Goal: Obtain resource: Download file/media

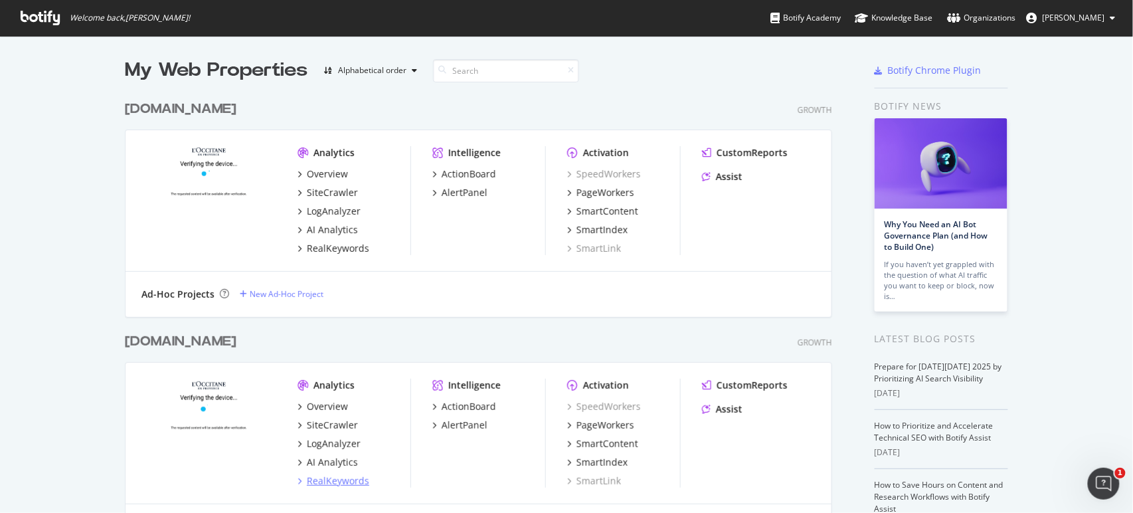
click at [318, 480] on div "RealKeywords" at bounding box center [338, 480] width 62 height 13
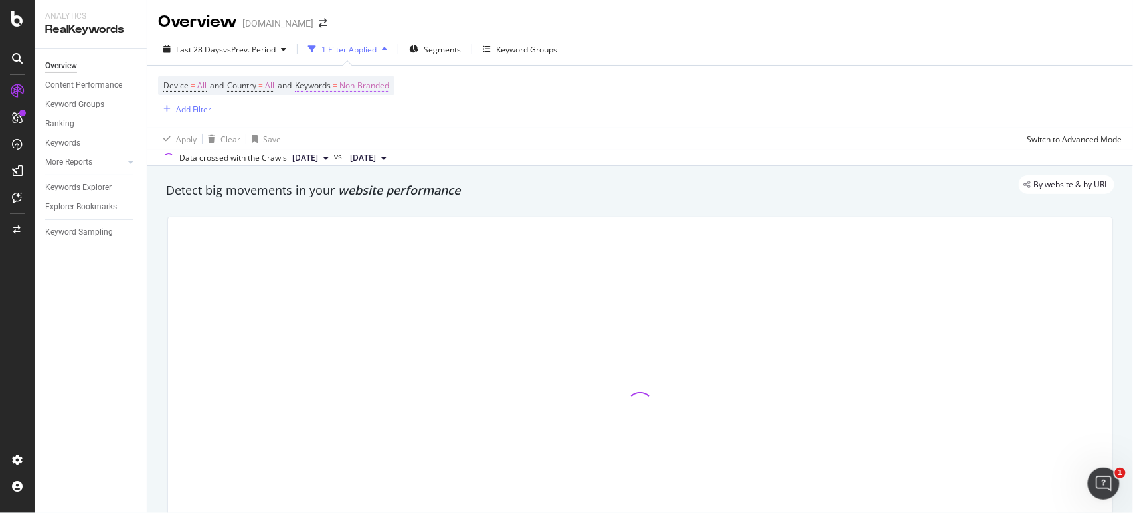
click at [364, 78] on span "Non-Branded" at bounding box center [364, 85] width 50 height 19
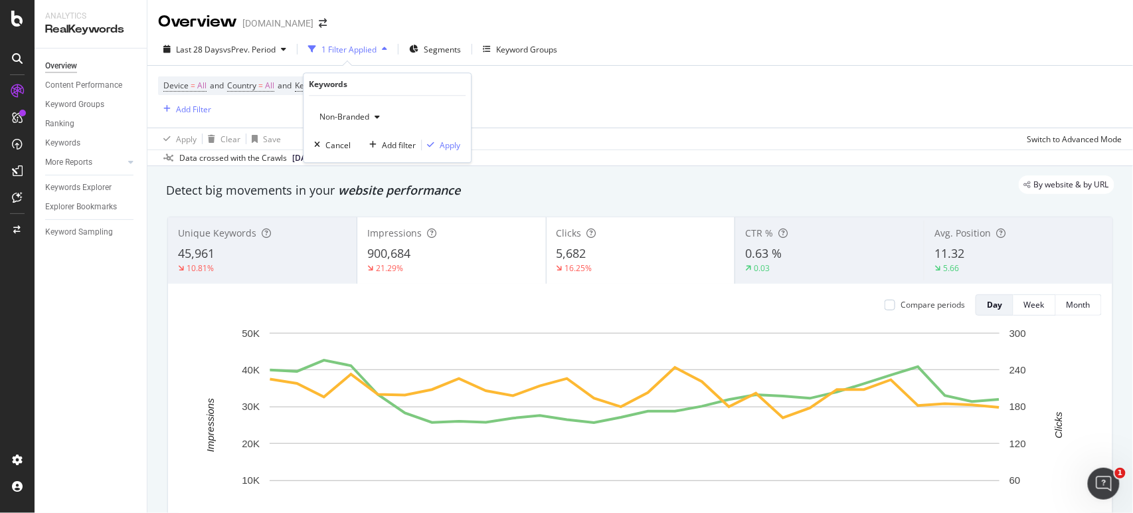
click at [351, 115] on span "Non-Branded" at bounding box center [341, 116] width 55 height 11
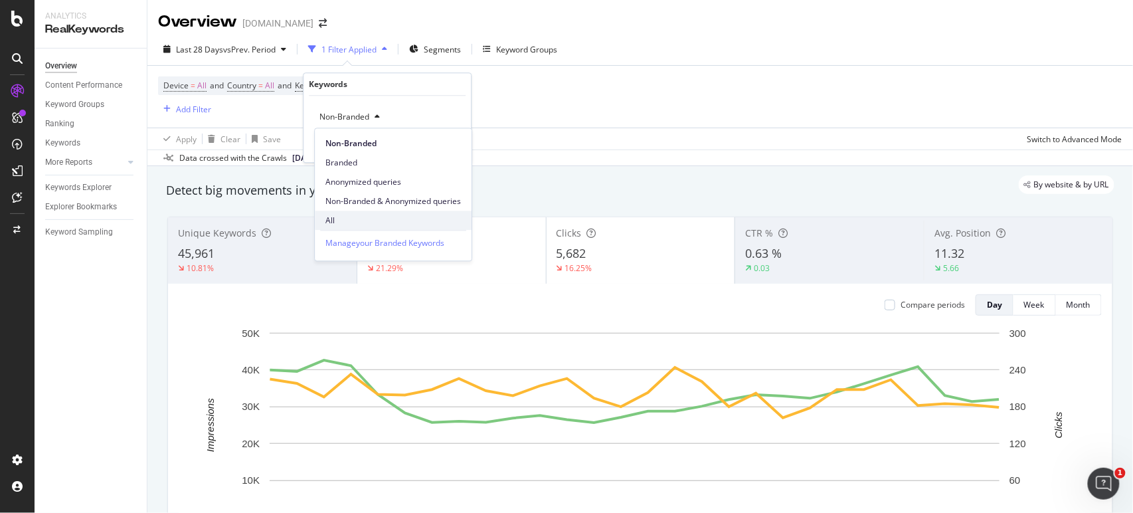
click at [365, 217] on span "All" at bounding box center [394, 221] width 136 height 12
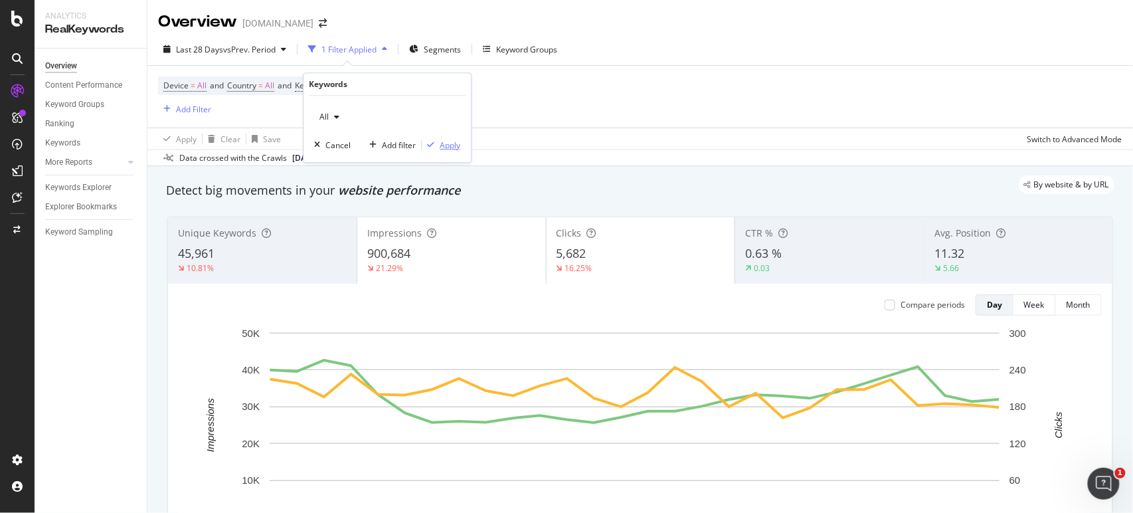
click at [445, 147] on div "Apply" at bounding box center [450, 145] width 21 height 11
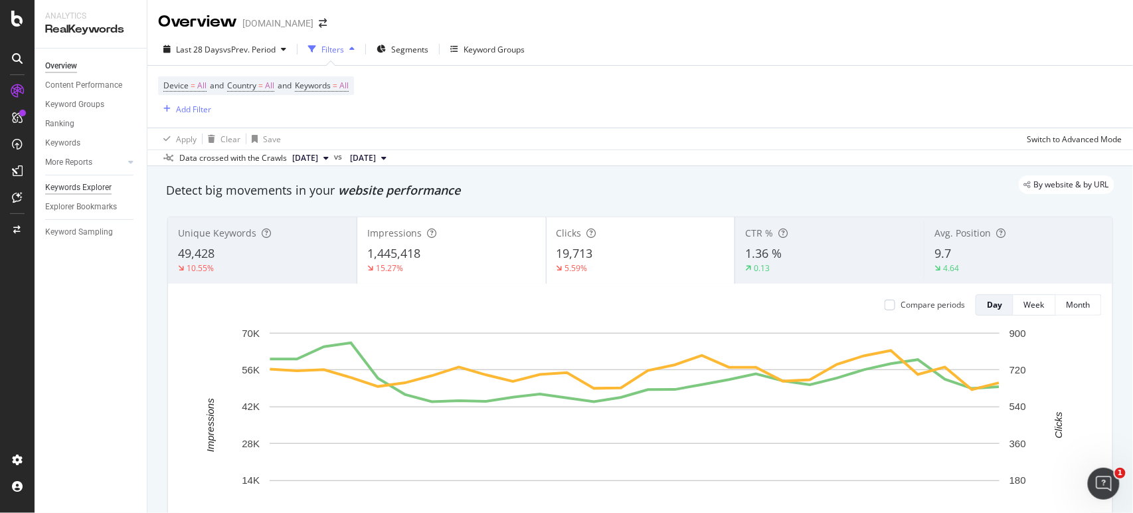
click at [108, 185] on div "Keywords Explorer" at bounding box center [78, 188] width 66 height 14
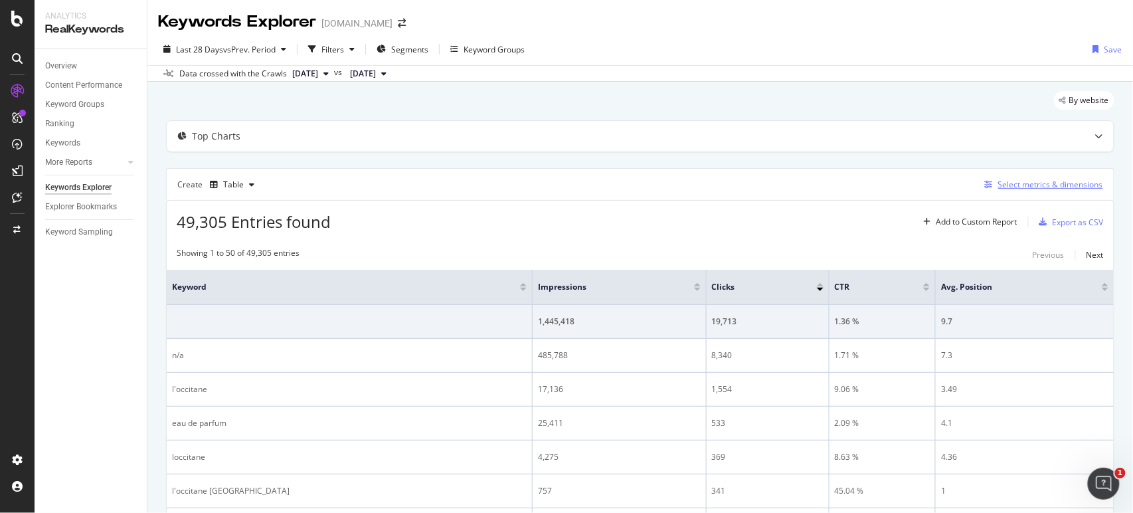
click at [1047, 187] on div "Select metrics & dimensions" at bounding box center [1051, 184] width 105 height 11
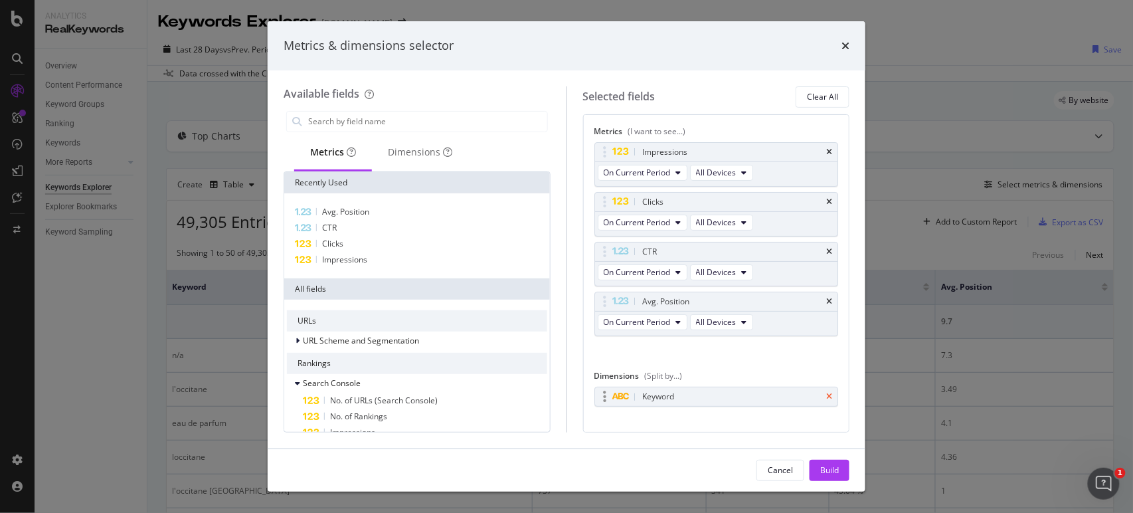
click at [826, 393] on icon "times" at bounding box center [829, 397] width 6 height 8
click at [431, 147] on div "Dimensions" at bounding box center [420, 151] width 64 height 13
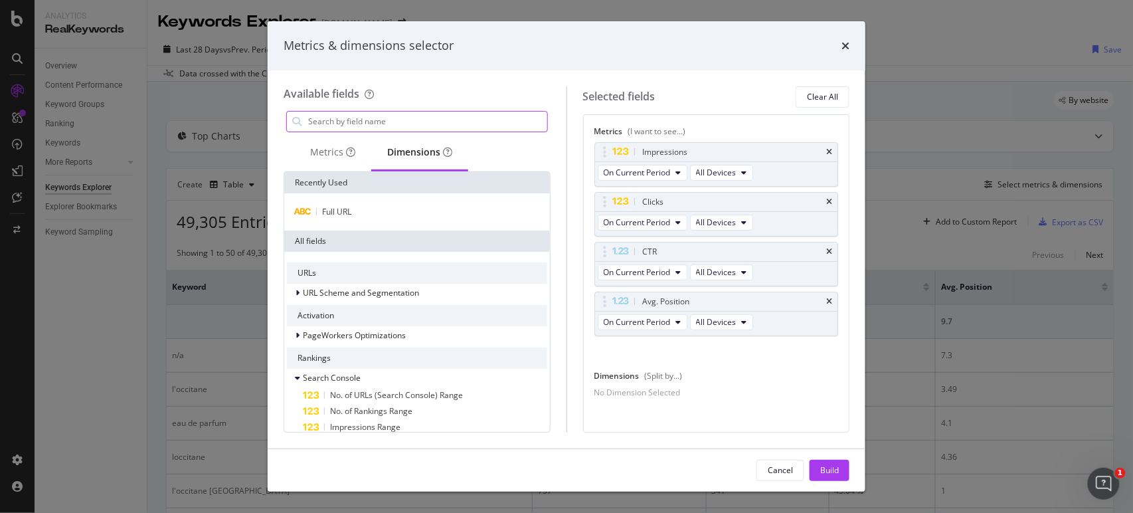
click at [370, 118] on input "modal" at bounding box center [427, 122] width 240 height 20
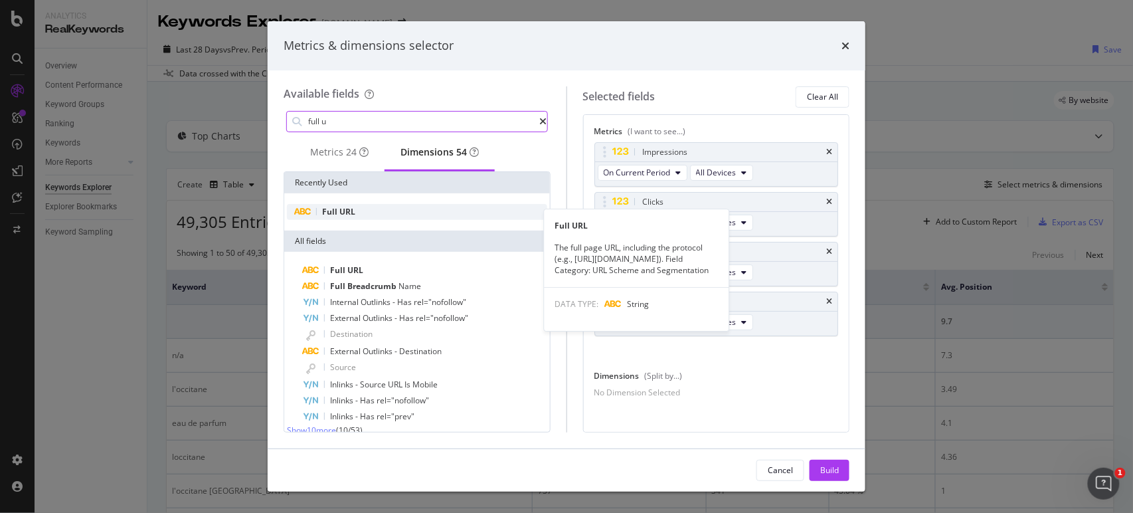
type input "full u"
click at [355, 218] on div "Full URL" at bounding box center [417, 212] width 260 height 16
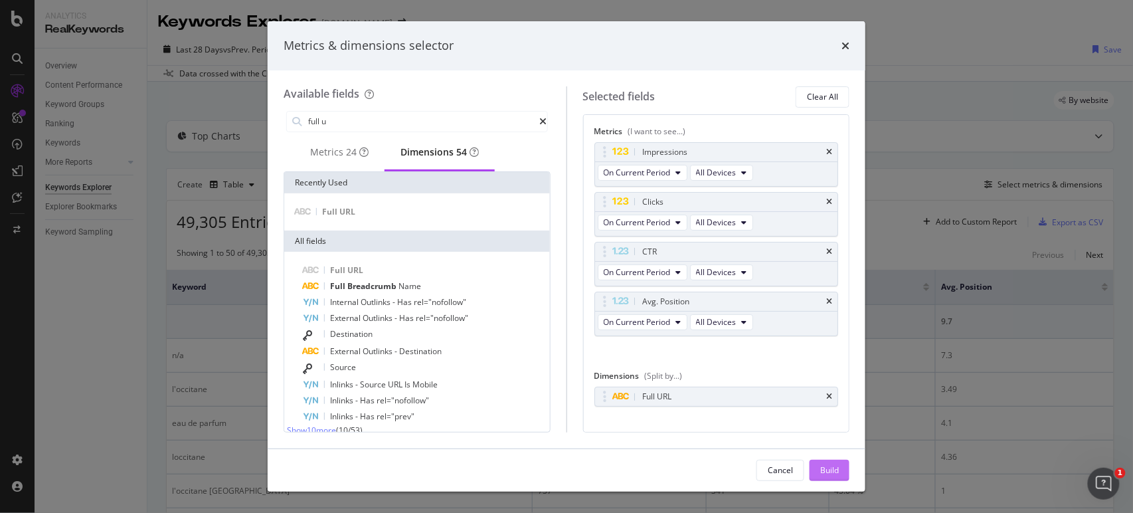
click at [824, 474] on div "Build" at bounding box center [829, 469] width 19 height 11
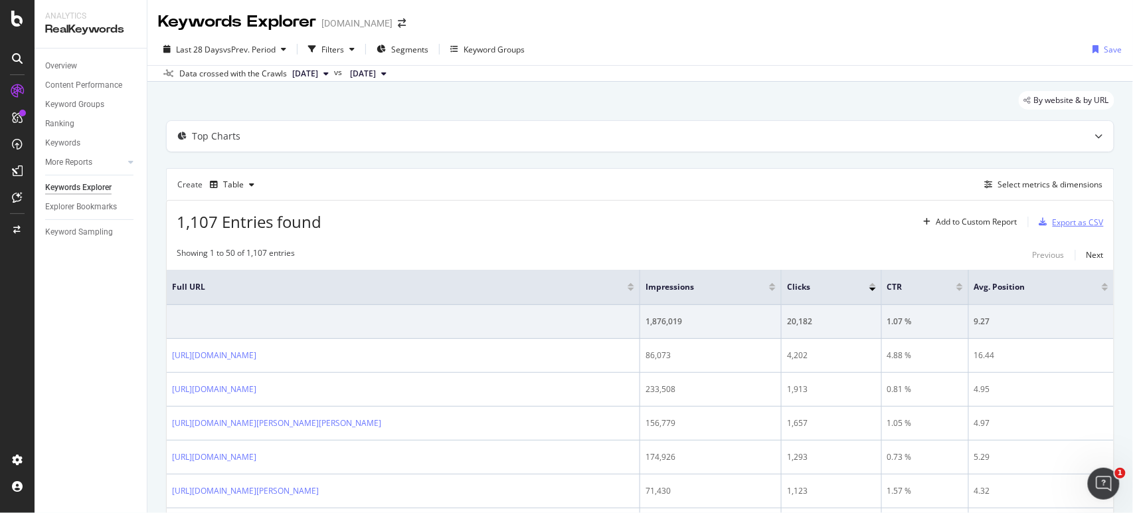
click at [1082, 219] on div "Export as CSV" at bounding box center [1078, 222] width 51 height 11
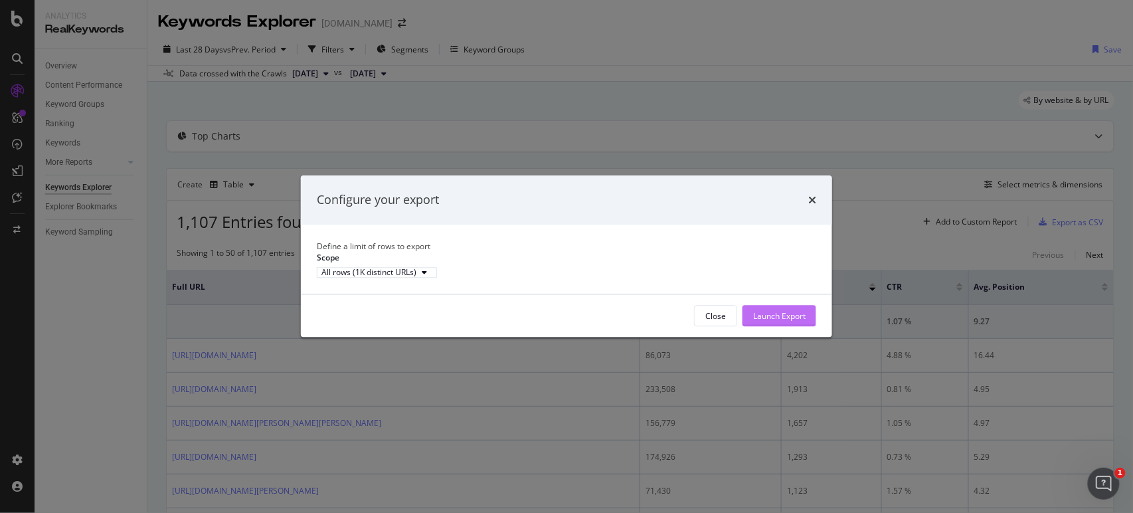
click at [777, 322] on div "Launch Export" at bounding box center [779, 315] width 52 height 11
